Goal: Check status: Check status

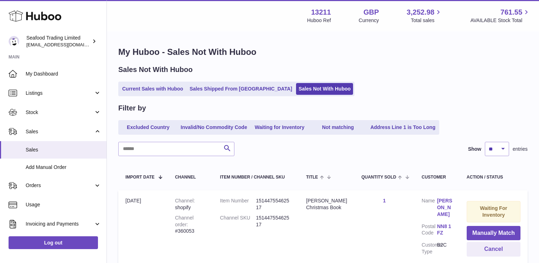
select select "**"
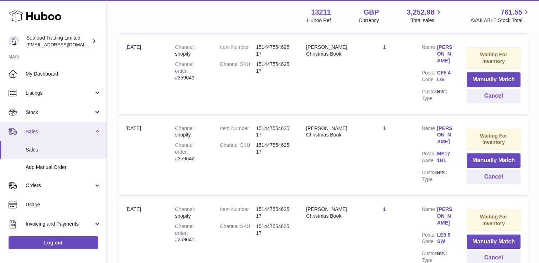
click at [31, 134] on span "Sales" at bounding box center [60, 131] width 68 height 7
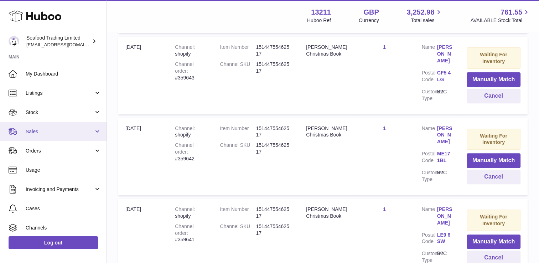
click at [89, 132] on span "Sales" at bounding box center [60, 131] width 68 height 7
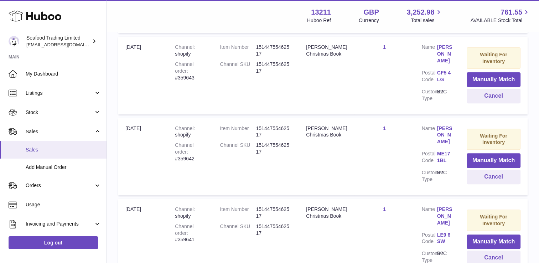
click at [45, 151] on span "Sales" at bounding box center [64, 149] width 76 height 7
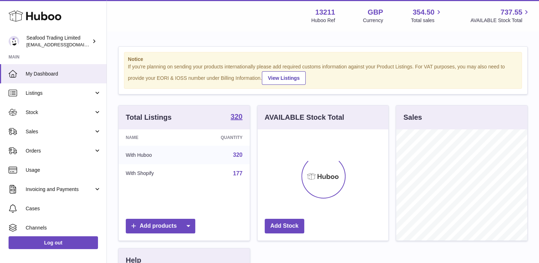
scroll to position [111, 131]
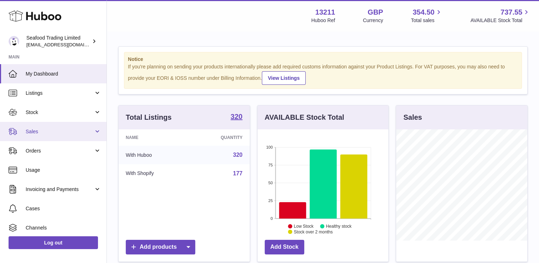
click at [69, 133] on span "Sales" at bounding box center [60, 131] width 68 height 7
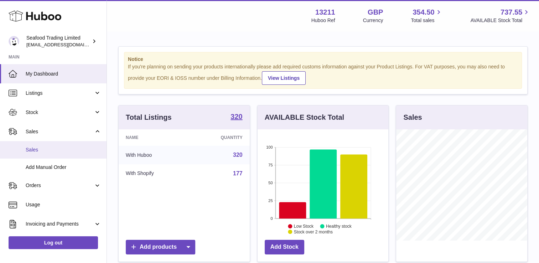
click at [57, 149] on span "Sales" at bounding box center [64, 149] width 76 height 7
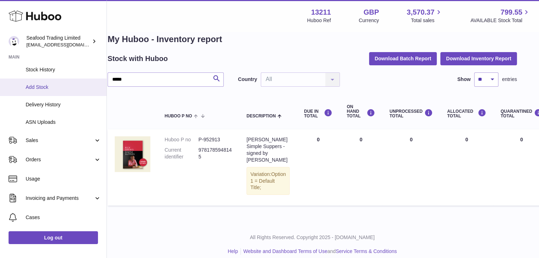
scroll to position [78, 0]
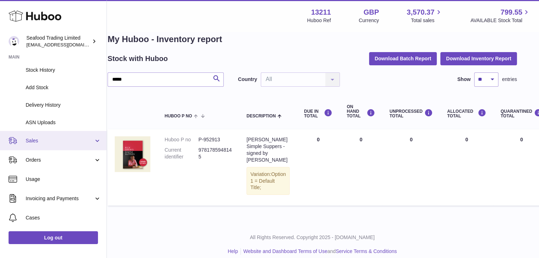
click at [43, 140] on span "Sales" at bounding box center [60, 140] width 68 height 7
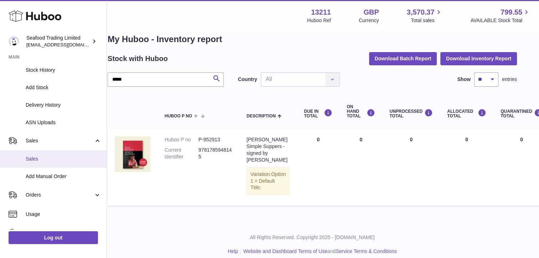
click at [37, 162] on link "Sales" at bounding box center [53, 158] width 107 height 17
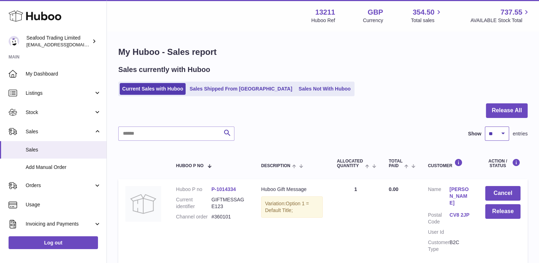
click at [497, 137] on select "** ** ** ***" at bounding box center [497, 133] width 24 height 14
select select "**"
click at [485, 126] on select "** ** ** ***" at bounding box center [497, 133] width 24 height 14
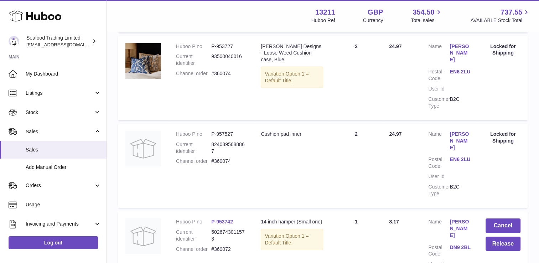
scroll to position [2218, 0]
copy dd "360072"
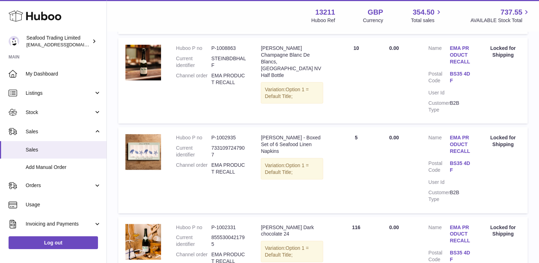
scroll to position [4236, 0]
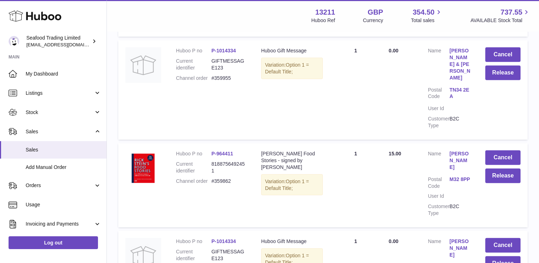
scroll to position [2013, 0]
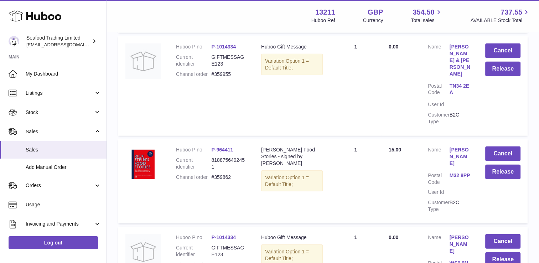
click at [225, 174] on dd "#359862" at bounding box center [228, 177] width 35 height 7
copy dd "359862"
click at [490, 165] on button "Release" at bounding box center [502, 172] width 35 height 15
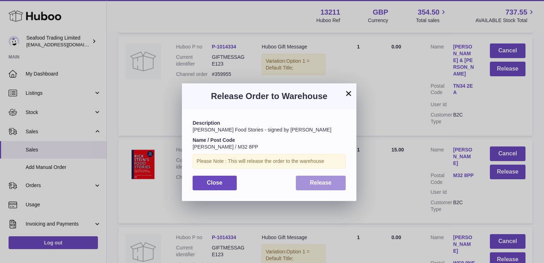
click at [323, 181] on span "Release" at bounding box center [321, 183] width 22 height 6
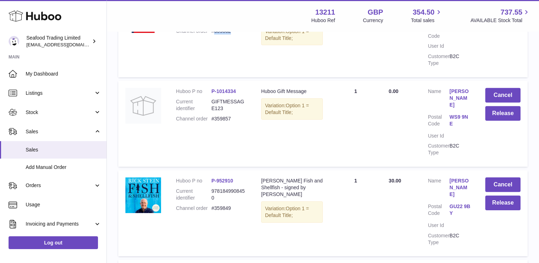
scroll to position [2183, 0]
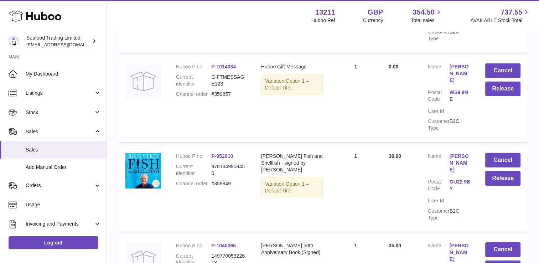
click at [222, 180] on dd "#359849" at bounding box center [228, 183] width 35 height 7
copy dd "359849"
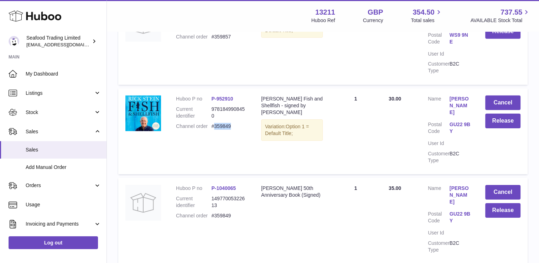
scroll to position [2240, 0]
click at [493, 114] on button "Release" at bounding box center [502, 121] width 35 height 15
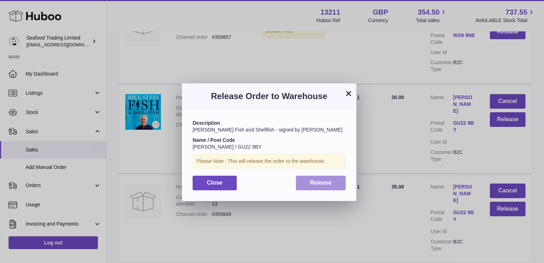
click at [322, 184] on span "Release" at bounding box center [321, 183] width 22 height 6
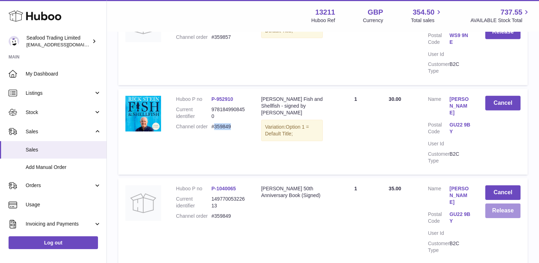
click at [487, 203] on button "Release" at bounding box center [502, 210] width 35 height 15
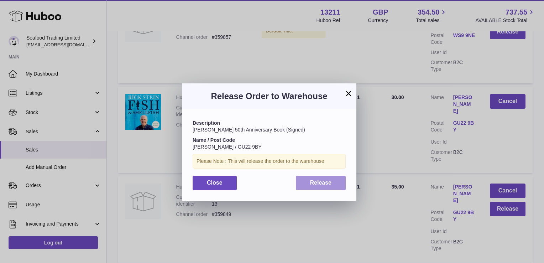
click at [303, 177] on button "Release" at bounding box center [321, 183] width 50 height 15
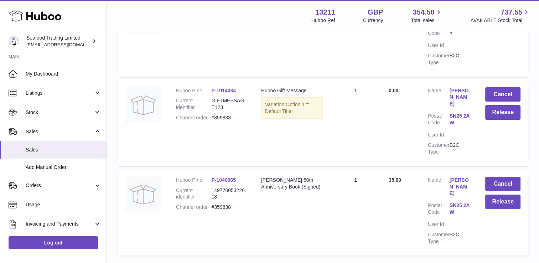
scroll to position [2428, 0]
click at [228, 203] on dd "#359838" at bounding box center [228, 206] width 35 height 7
copy dd "359838"
click at [499, 194] on button "Release" at bounding box center [502, 201] width 35 height 15
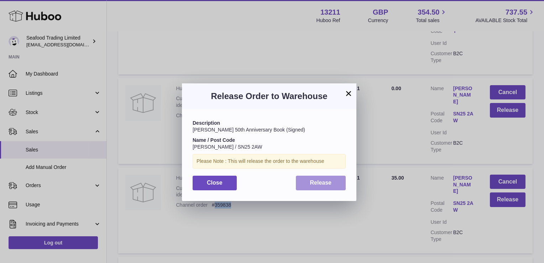
click at [316, 180] on span "Release" at bounding box center [321, 183] width 22 height 6
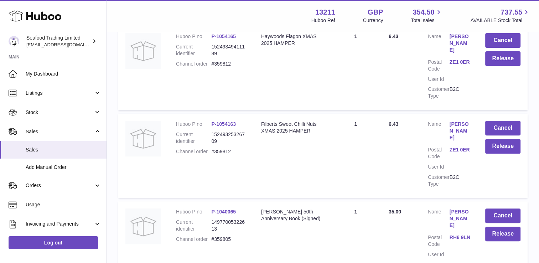
scroll to position [2924, 0]
click at [227, 235] on dd "#359805" at bounding box center [228, 238] width 35 height 7
copy dd "359805"
click at [505, 226] on button "Release" at bounding box center [502, 233] width 35 height 15
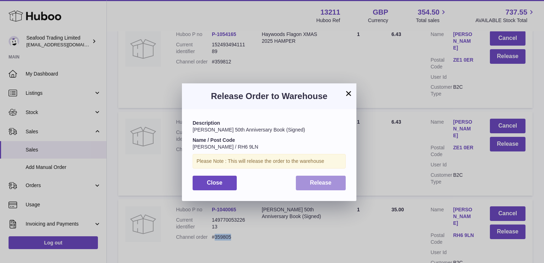
click at [326, 181] on span "Release" at bounding box center [321, 183] width 22 height 6
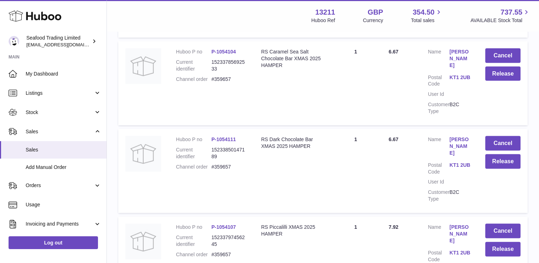
scroll to position [4202, 0]
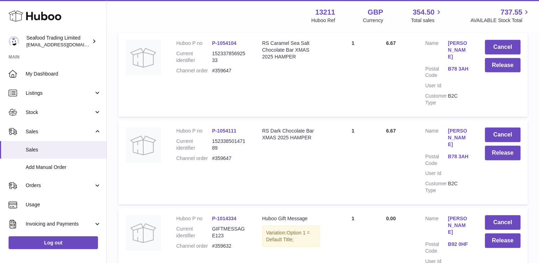
scroll to position [1907, 0]
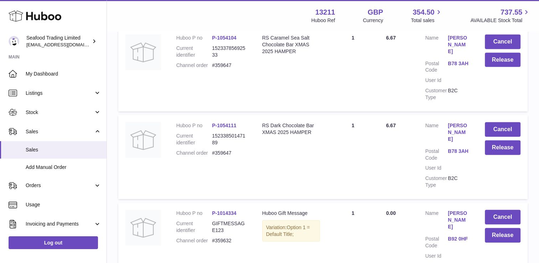
copy dd "359595"
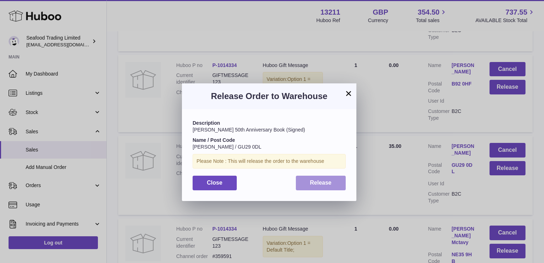
click at [332, 188] on button "Release" at bounding box center [321, 183] width 50 height 15
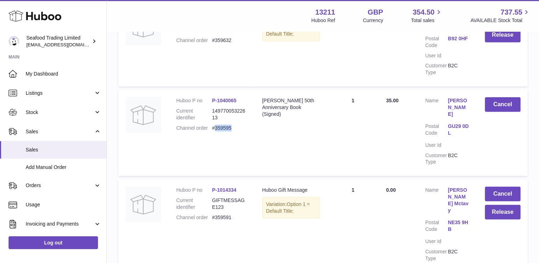
scroll to position [2107, 0]
copy dd "359588"
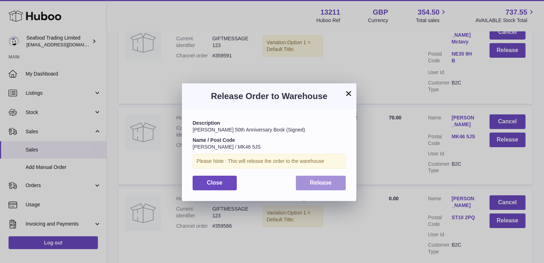
click at [319, 180] on span "Release" at bounding box center [321, 183] width 22 height 6
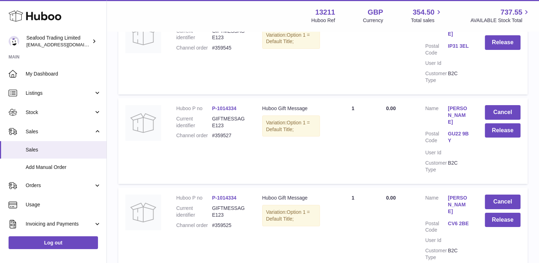
scroll to position [2552, 0]
copy dd "359504"
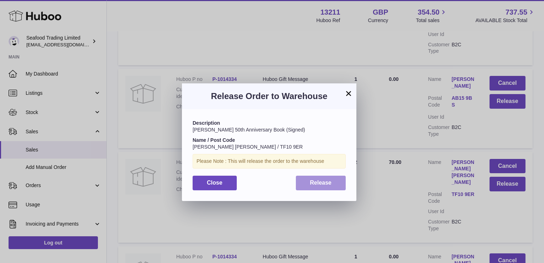
click at [321, 185] on span "Release" at bounding box center [321, 183] width 22 height 6
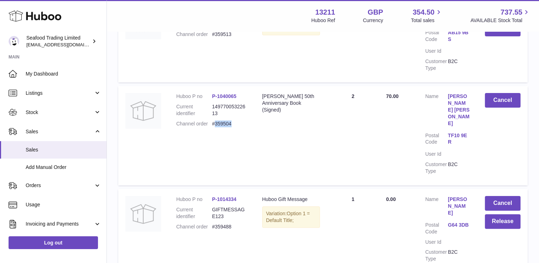
scroll to position [2830, 0]
copy dd "359421"
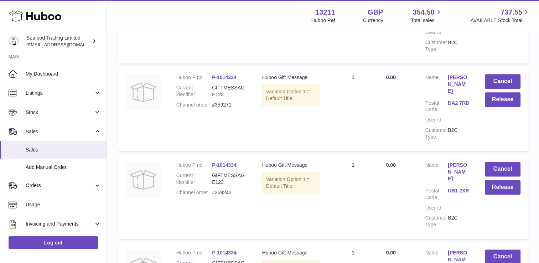
scroll to position [3574, 0]
copy dd "359144"
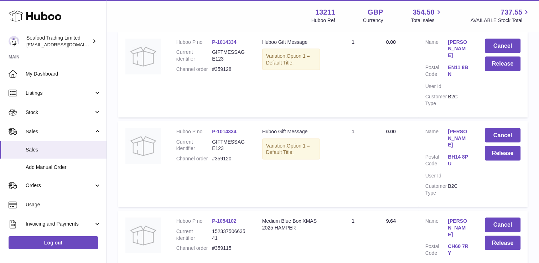
scroll to position [4097, 0]
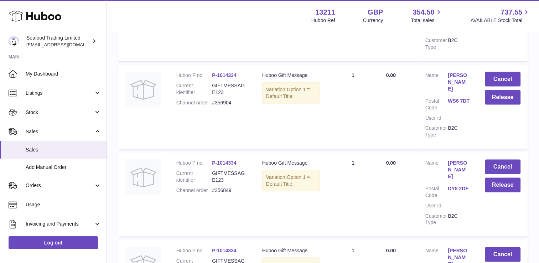
scroll to position [4097, 0]
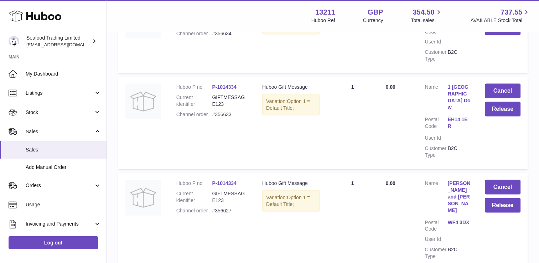
scroll to position [1303, 0]
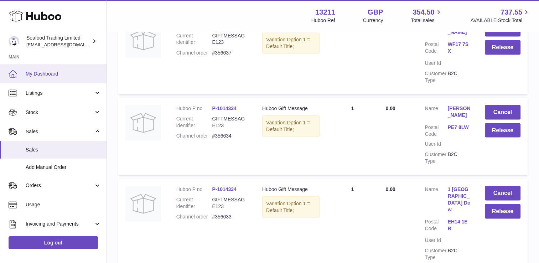
click at [52, 75] on span "My Dashboard" at bounding box center [64, 74] width 76 height 7
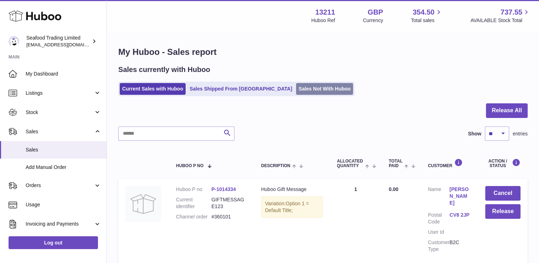
click at [296, 87] on link "Sales Not With Huboo" at bounding box center [324, 89] width 57 height 12
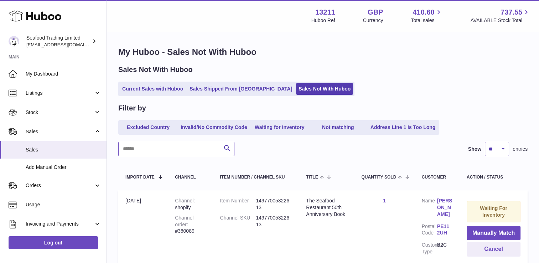
click at [177, 151] on input "text" at bounding box center [176, 149] width 116 height 14
paste input "**********"
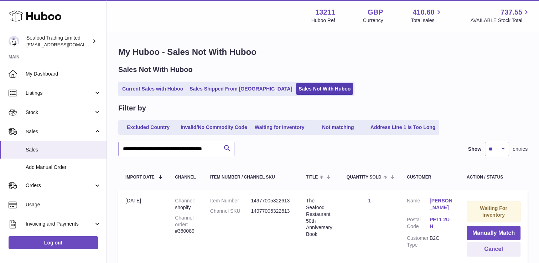
drag, startPoint x: 121, startPoint y: 150, endPoint x: 258, endPoint y: 155, distance: 137.2
click at [258, 155] on div "**********" at bounding box center [322, 149] width 409 height 14
paste input "text"
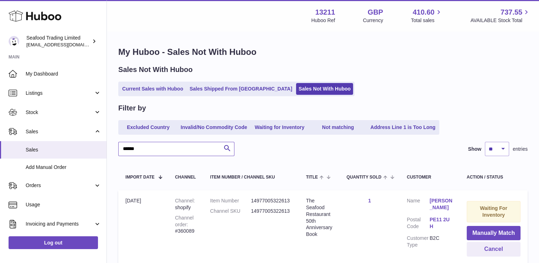
scroll to position [0, 0]
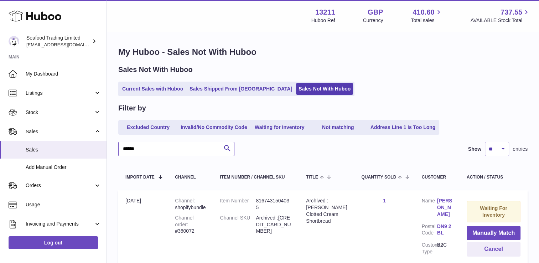
scroll to position [60, 0]
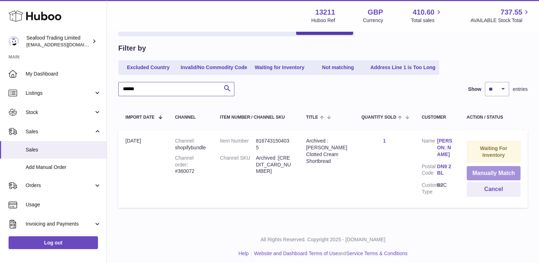
type input "******"
click at [477, 170] on button "Manually Match" at bounding box center [494, 173] width 54 height 15
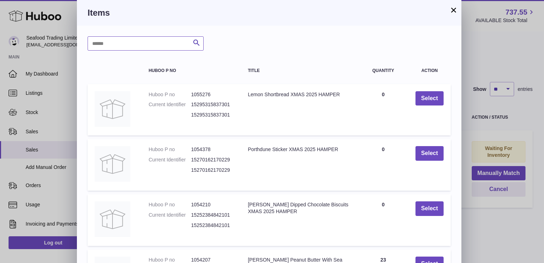
click at [162, 42] on input "text" at bounding box center [146, 43] width 116 height 14
type input "*****"
click at [197, 46] on icon "submit" at bounding box center [196, 42] width 9 height 9
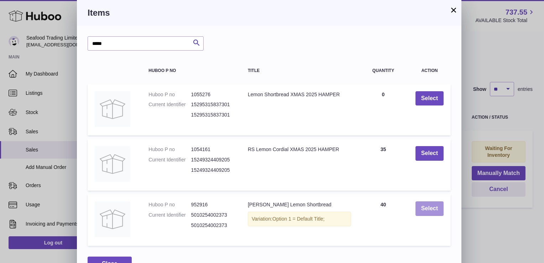
click at [427, 209] on button "Select" at bounding box center [430, 208] width 28 height 15
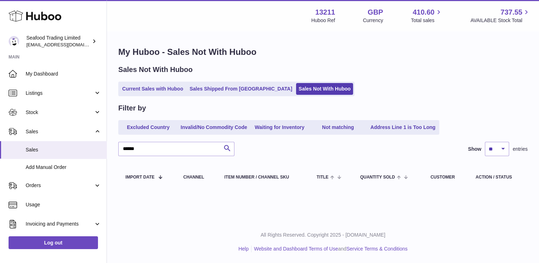
scroll to position [0, 0]
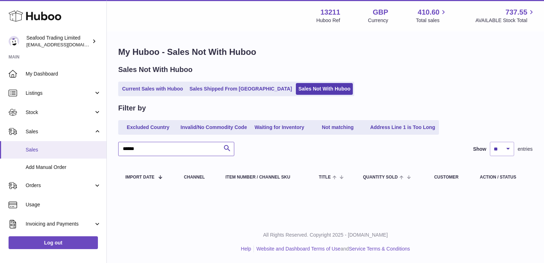
drag, startPoint x: 144, startPoint y: 149, endPoint x: 100, endPoint y: 148, distance: 44.2
click at [100, 148] on div "Huboo Seafood Trading Limited online@rickstein.com Main My Dashboard Listings N…" at bounding box center [272, 131] width 544 height 263
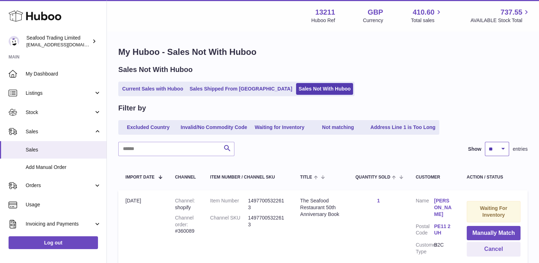
click at [499, 152] on select "** ** ** ***" at bounding box center [497, 149] width 24 height 14
select select "**"
click at [485, 142] on select "** ** ** ***" at bounding box center [497, 149] width 24 height 14
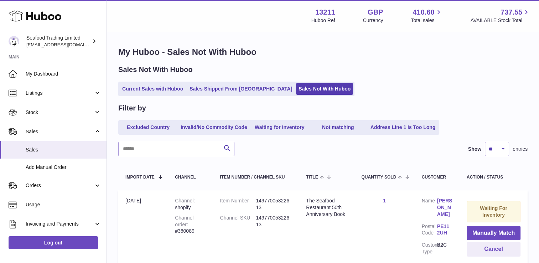
click at [354, 243] on td "Quantity Sold 1" at bounding box center [384, 228] width 60 height 77
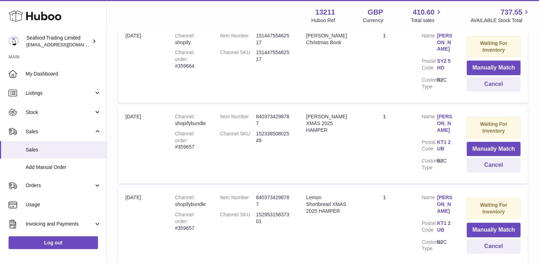
scroll to position [2703, 0]
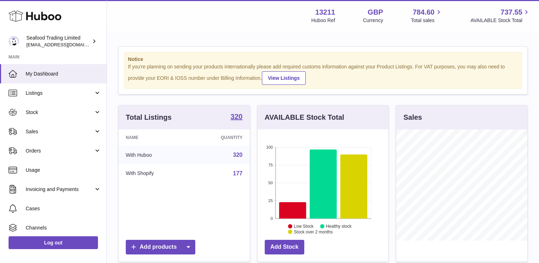
scroll to position [111, 131]
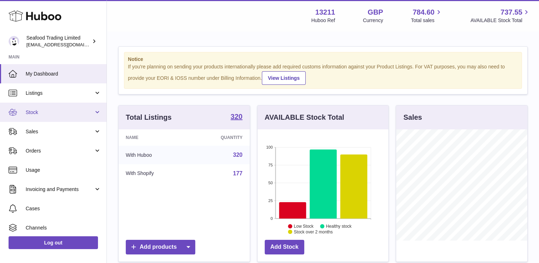
click at [50, 117] on link "Stock" at bounding box center [53, 112] width 107 height 19
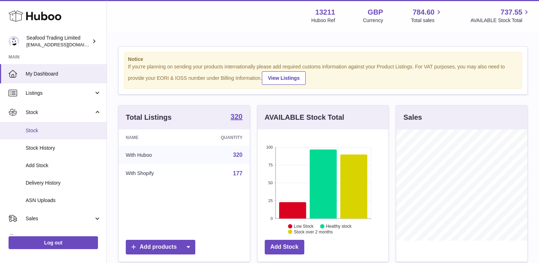
click at [38, 131] on span "Stock" at bounding box center [64, 130] width 76 height 7
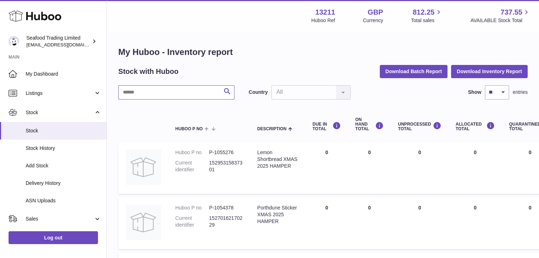
click at [138, 89] on input "text" at bounding box center [176, 92] width 116 height 14
paste input "**********"
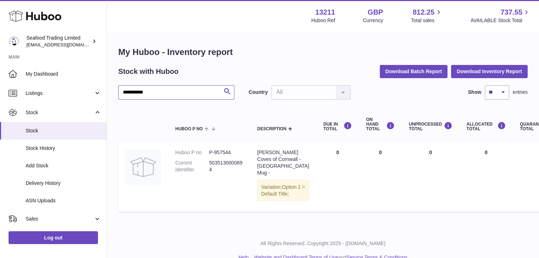
type input "**********"
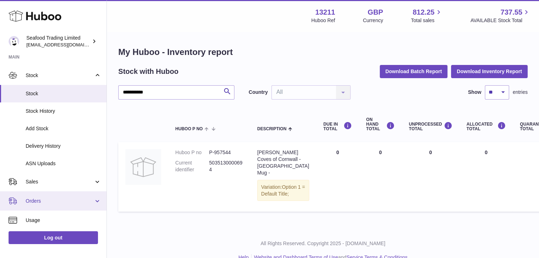
click at [35, 193] on link "Orders" at bounding box center [53, 200] width 107 height 19
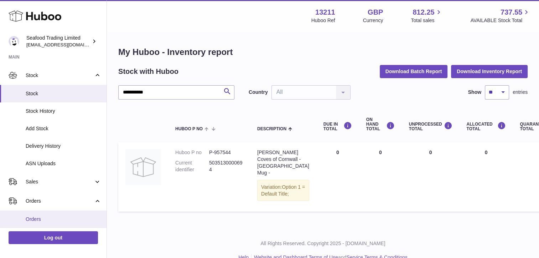
click at [35, 214] on link "Orders" at bounding box center [53, 218] width 107 height 17
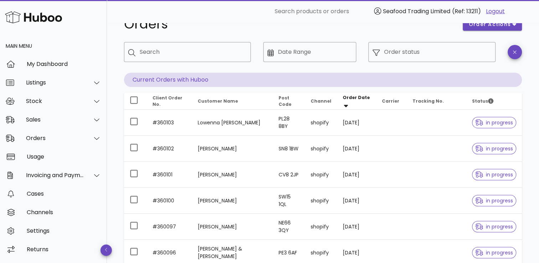
scroll to position [21, 0]
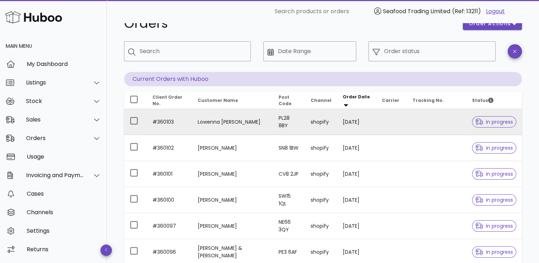
click at [156, 120] on td "#360103" at bounding box center [169, 122] width 45 height 26
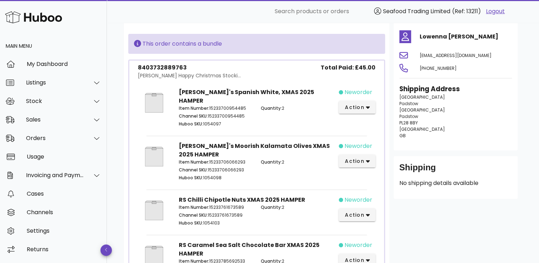
scroll to position [15, 0]
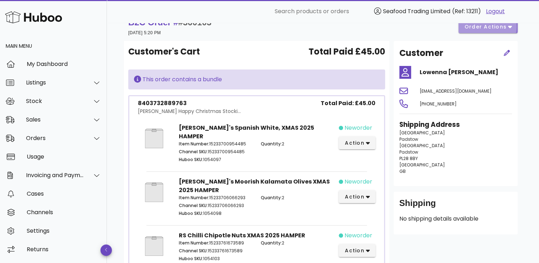
click at [483, 28] on span "order actions" at bounding box center [485, 26] width 43 height 7
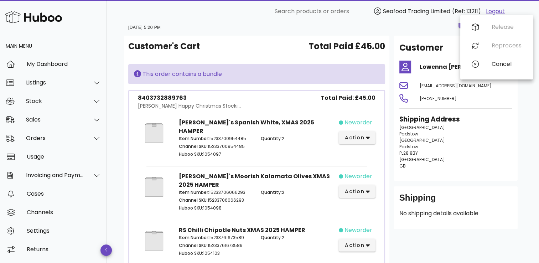
scroll to position [0, 0]
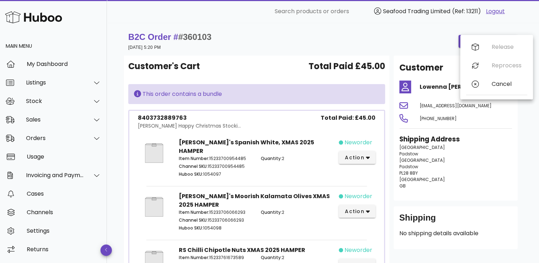
click at [431, 31] on div "B2C Order # #360103 [DATE] 5:20 PM order actions" at bounding box center [323, 41] width 398 height 28
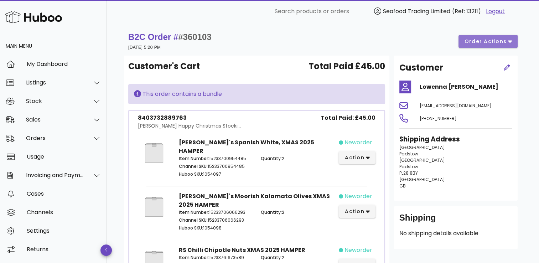
click at [484, 42] on span "order actions" at bounding box center [485, 41] width 43 height 7
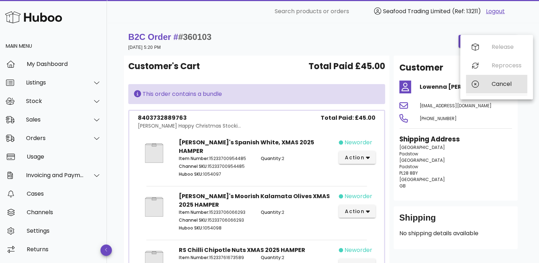
click at [499, 85] on div "Cancel" at bounding box center [507, 84] width 30 height 7
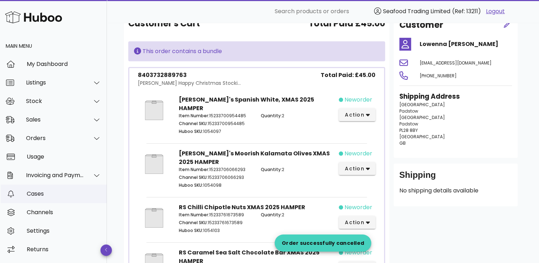
scroll to position [43, 0]
click at [40, 135] on div "Orders" at bounding box center [55, 138] width 58 height 7
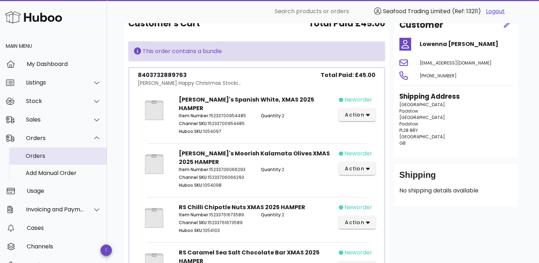
click at [36, 155] on div "Orders" at bounding box center [64, 155] width 76 height 7
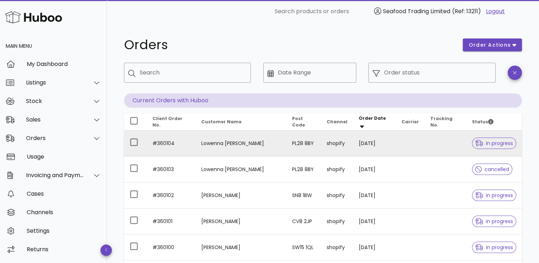
click at [165, 143] on td "#360104" at bounding box center [171, 143] width 49 height 26
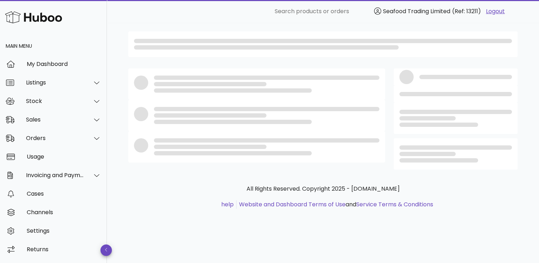
click at [165, 143] on div at bounding box center [266, 146] width 225 height 17
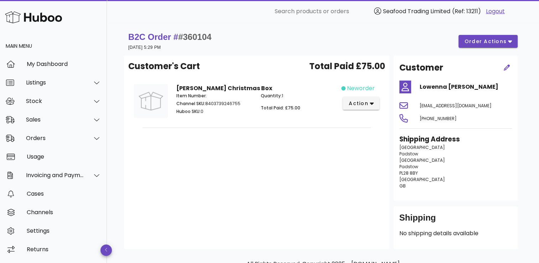
click at [197, 35] on span "#360104" at bounding box center [194, 37] width 33 height 10
click at [474, 41] on span "order actions" at bounding box center [485, 41] width 43 height 7
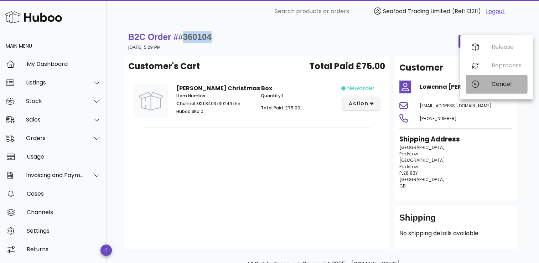
click at [499, 84] on div "Cancel" at bounding box center [507, 84] width 30 height 7
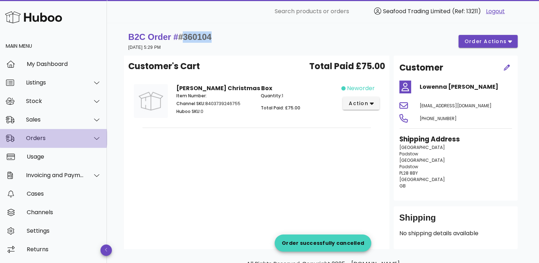
click at [38, 137] on div "Orders" at bounding box center [55, 138] width 58 height 7
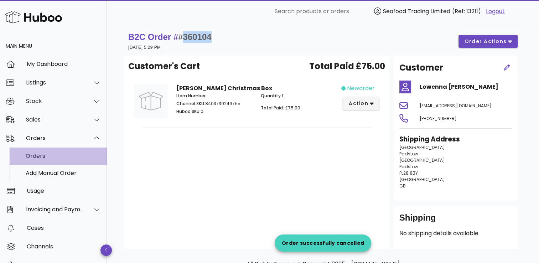
click at [42, 154] on div "Orders" at bounding box center [64, 155] width 76 height 7
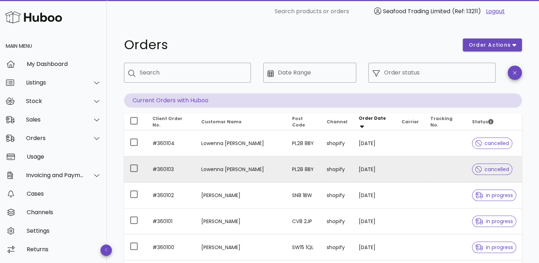
click at [160, 170] on td "#360103" at bounding box center [171, 169] width 49 height 26
